Goal: Information Seeking & Learning: Learn about a topic

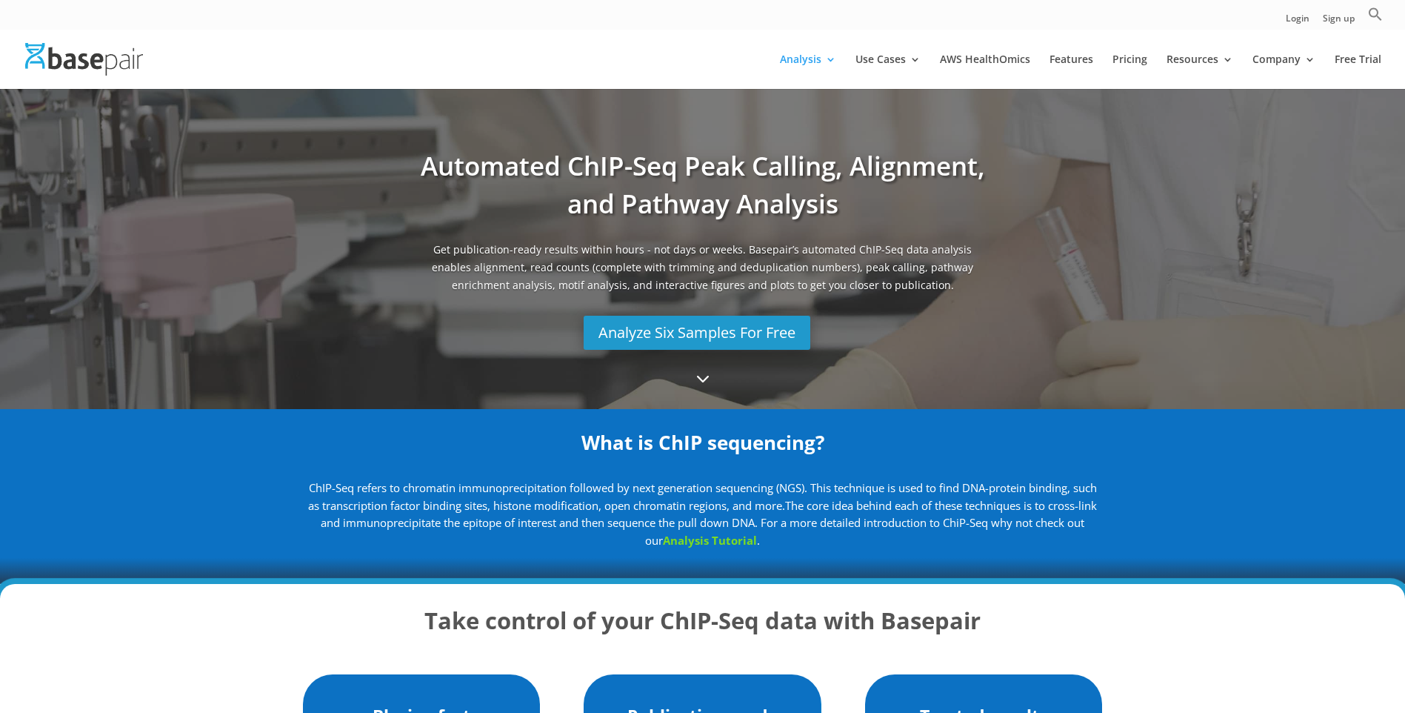
click at [743, 538] on link "Analysis Tutorial" at bounding box center [710, 540] width 94 height 15
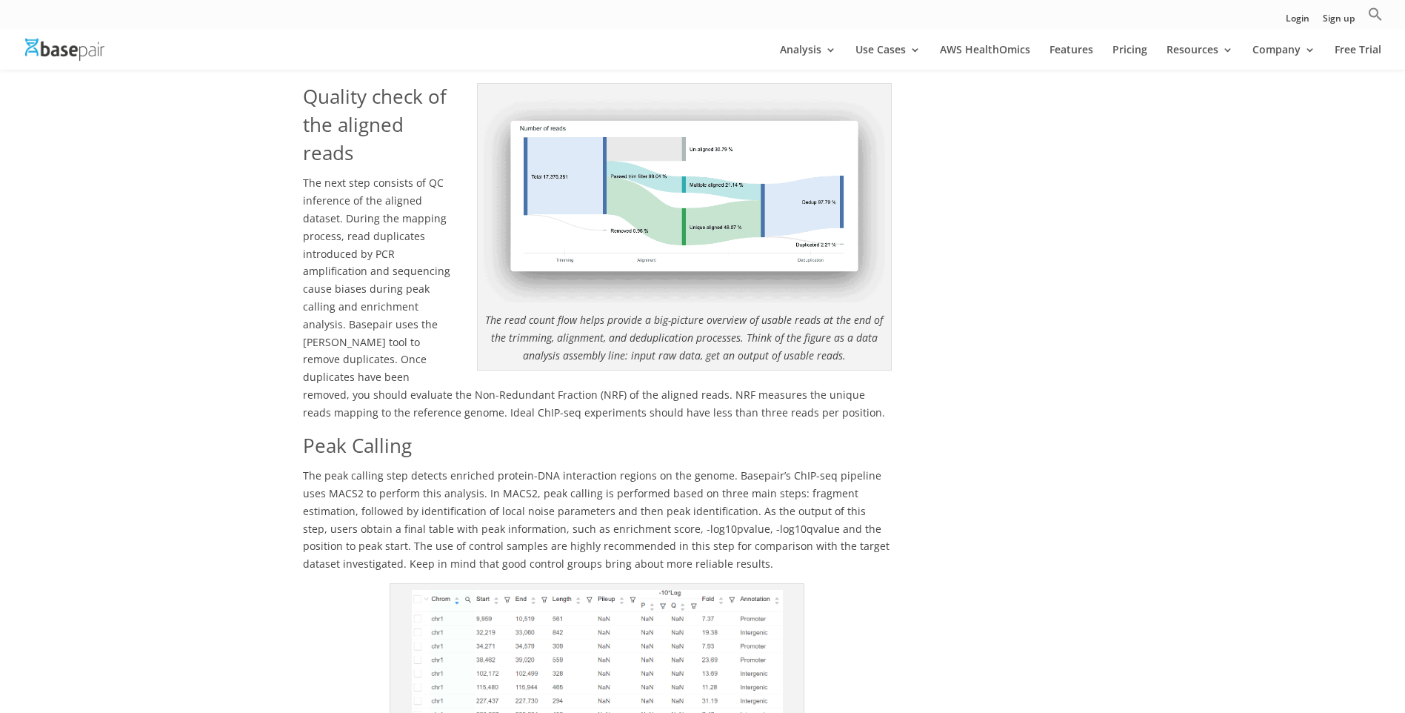
scroll to position [1482, 0]
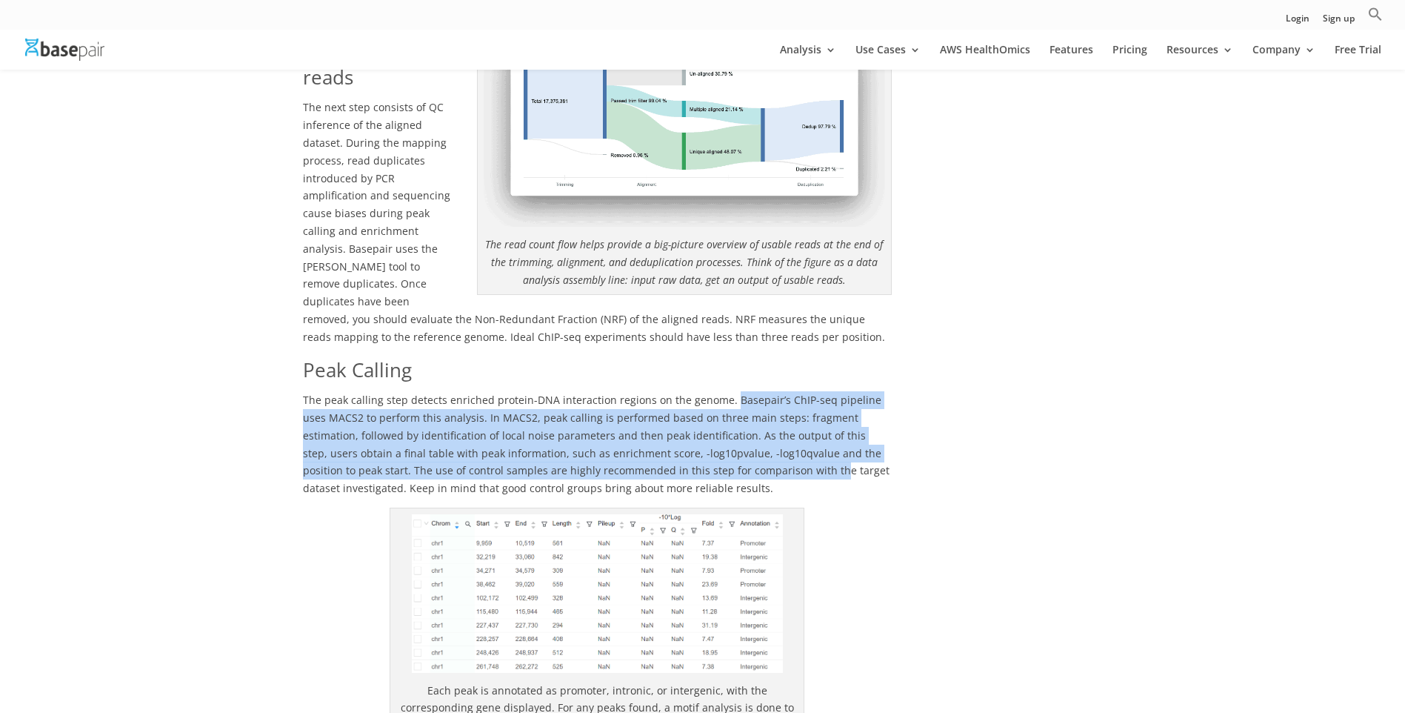
drag, startPoint x: 725, startPoint y: 345, endPoint x: 705, endPoint y: 414, distance: 71.7
click at [705, 414] on span "The peak calling step detects enriched protein-DNA interaction regions on the g…" at bounding box center [596, 444] width 587 height 102
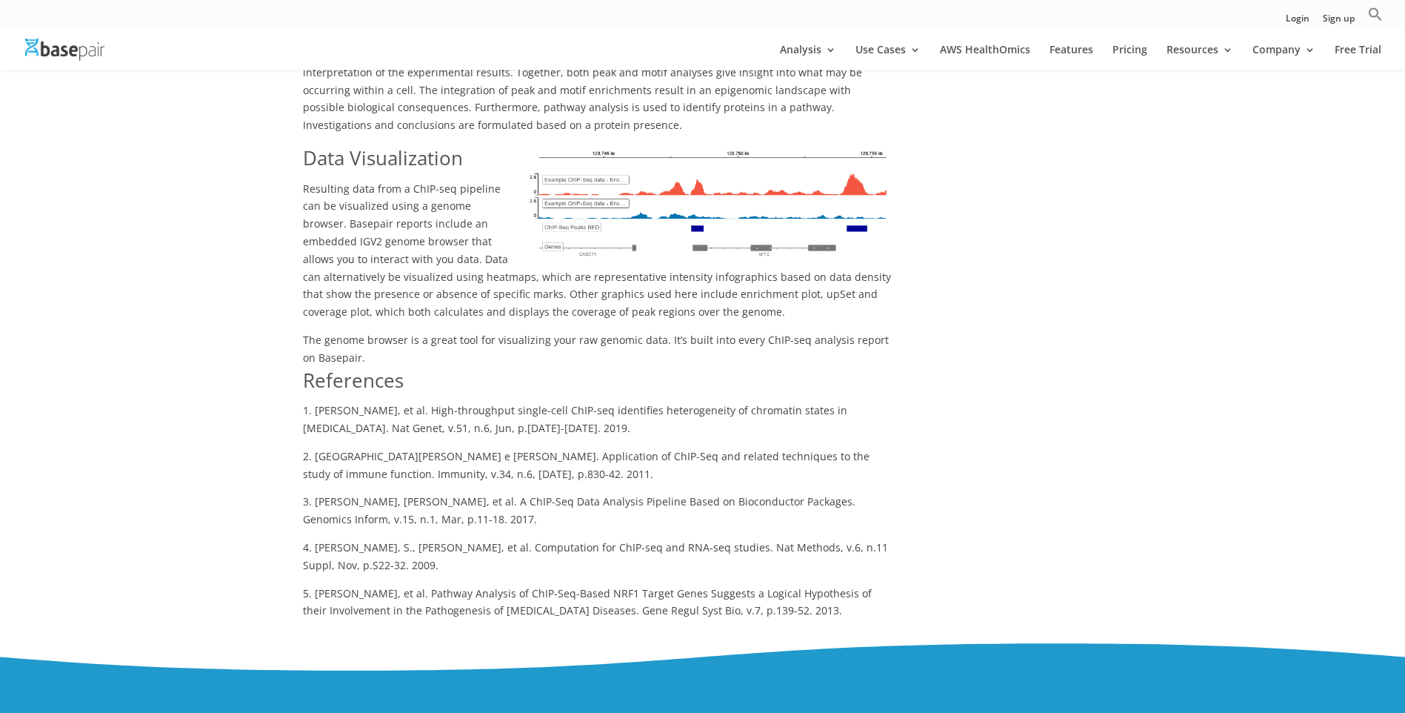
scroll to position [2382, 0]
